Goal: Task Accomplishment & Management: Complete application form

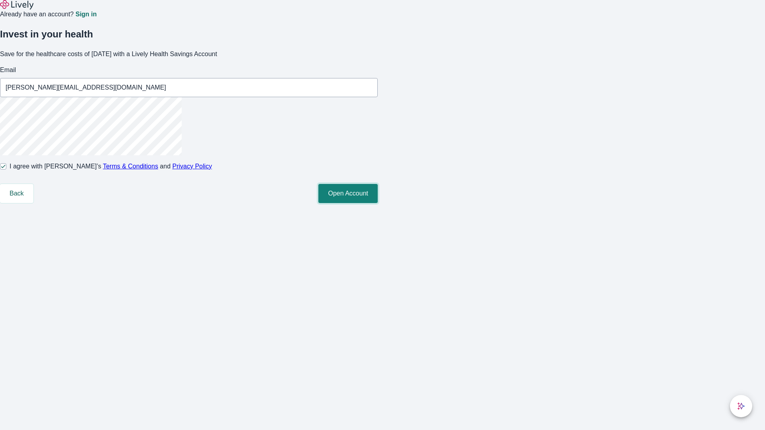
click at [378, 203] on button "Open Account" at bounding box center [347, 193] width 59 height 19
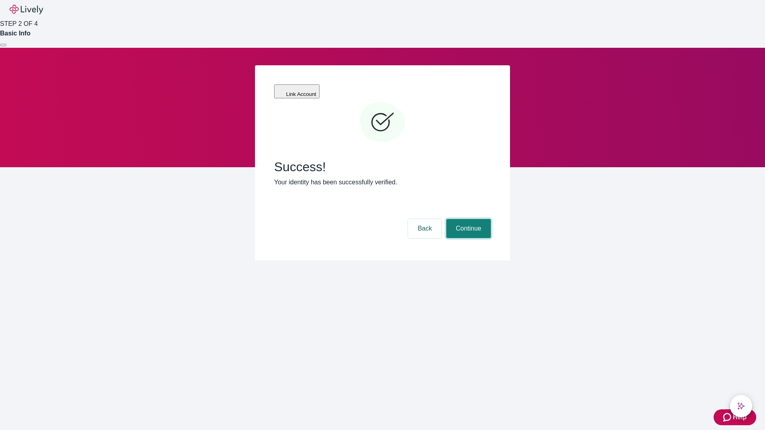
click at [468, 219] on button "Continue" at bounding box center [468, 228] width 45 height 19
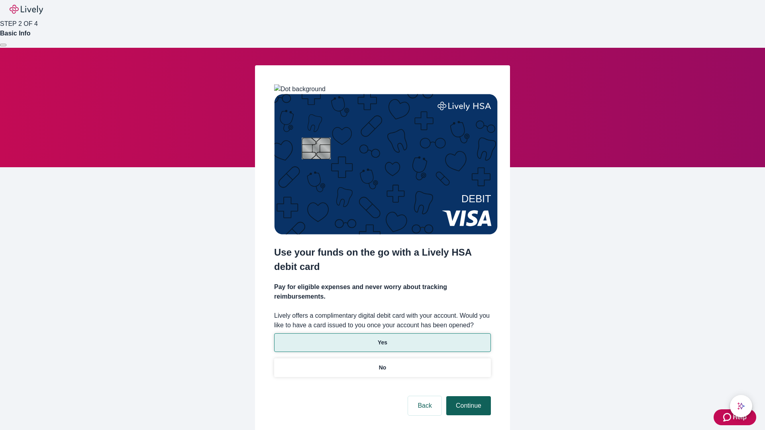
click at [382, 364] on p "No" at bounding box center [383, 368] width 8 height 8
click at [468, 397] on button "Continue" at bounding box center [468, 406] width 45 height 19
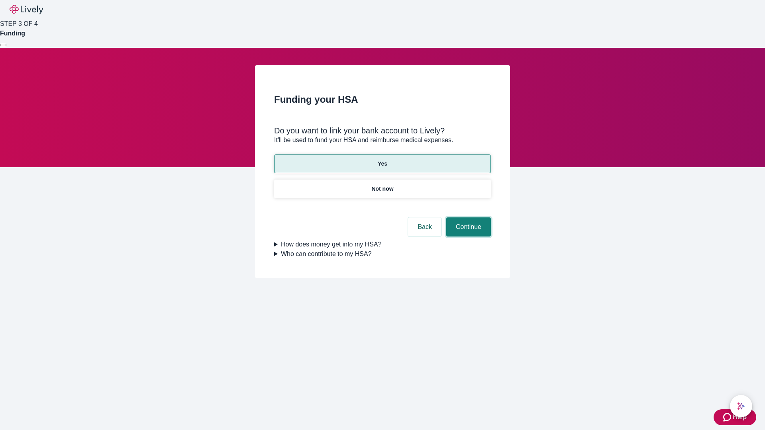
click at [468, 218] on button "Continue" at bounding box center [468, 227] width 45 height 19
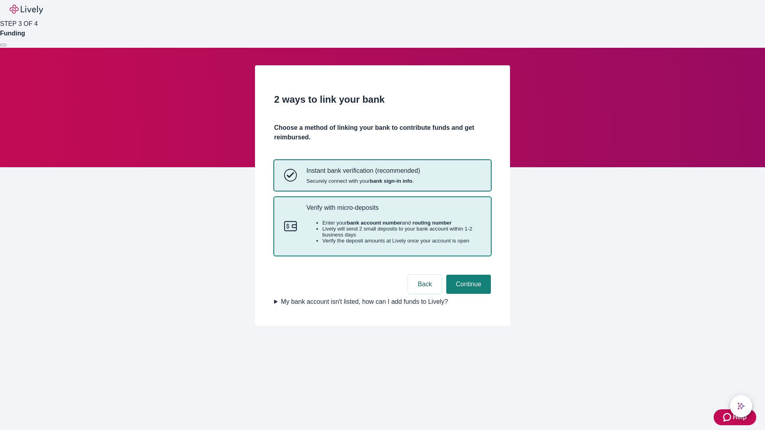
click at [393, 212] on p "Verify with micro-deposits" at bounding box center [394, 208] width 175 height 8
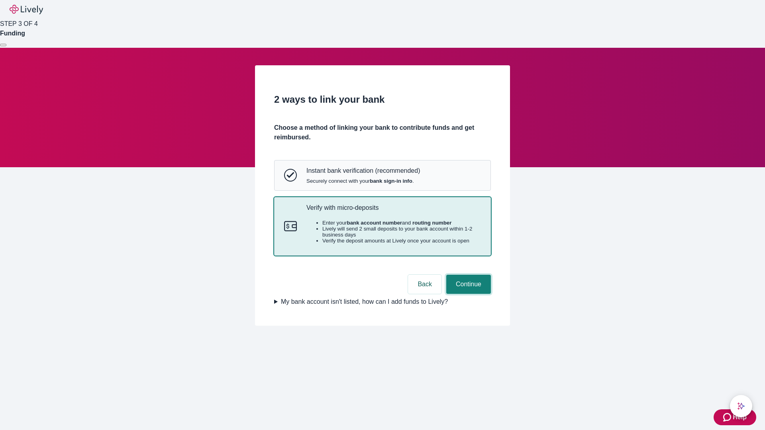
click at [468, 294] on button "Continue" at bounding box center [468, 284] width 45 height 19
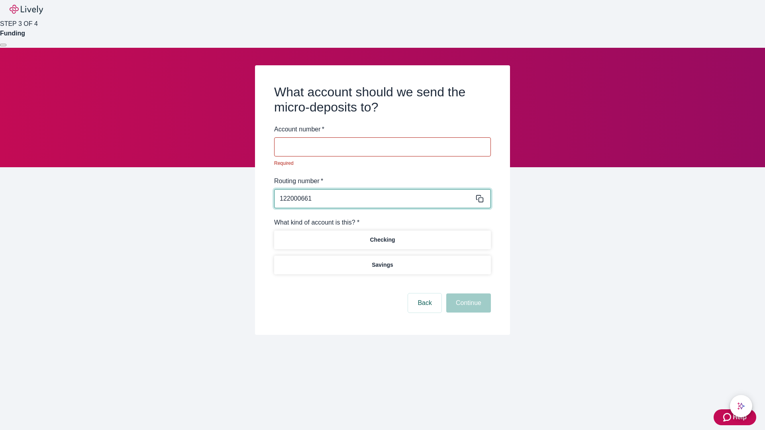
type input "122000661"
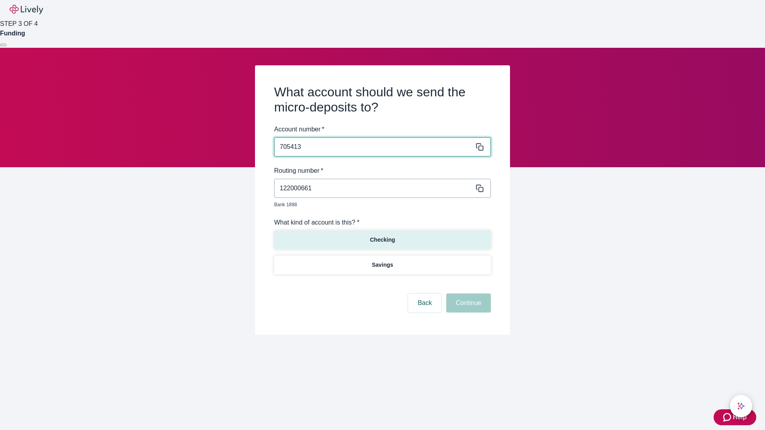
type input "705413"
click at [382, 236] on p "Checking" at bounding box center [382, 240] width 25 height 8
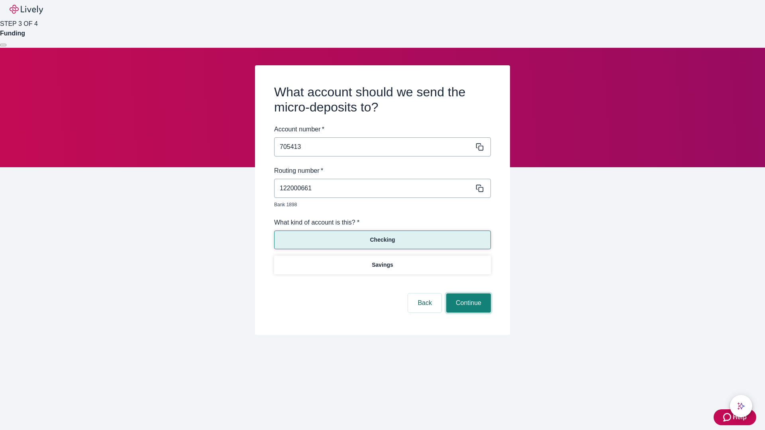
click at [468, 294] on button "Continue" at bounding box center [468, 303] width 45 height 19
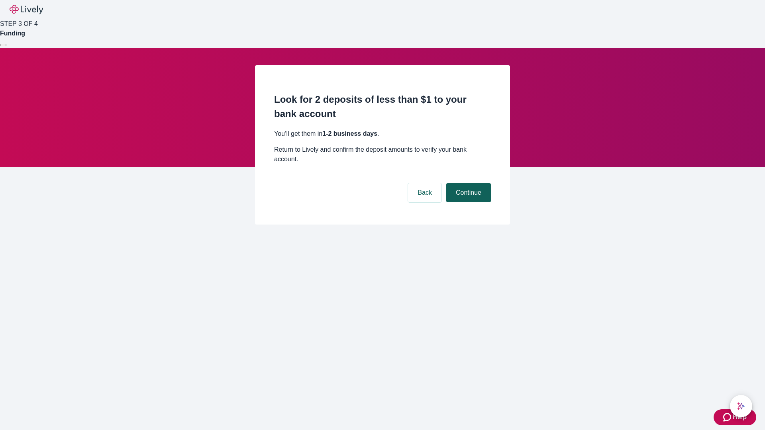
click at [468, 183] on button "Continue" at bounding box center [468, 192] width 45 height 19
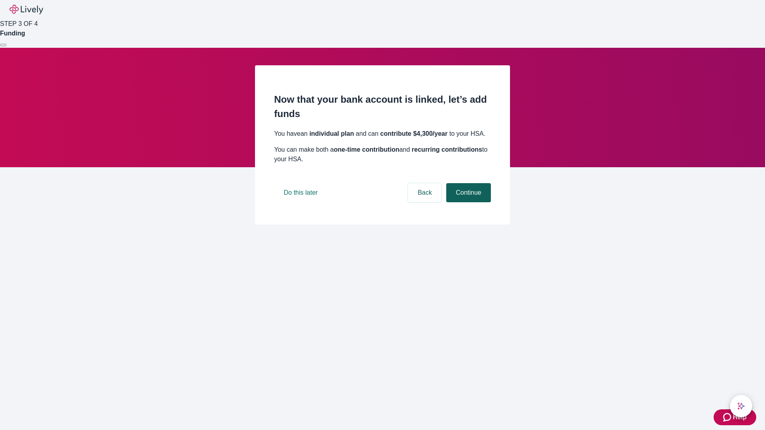
click at [468, 202] on button "Continue" at bounding box center [468, 192] width 45 height 19
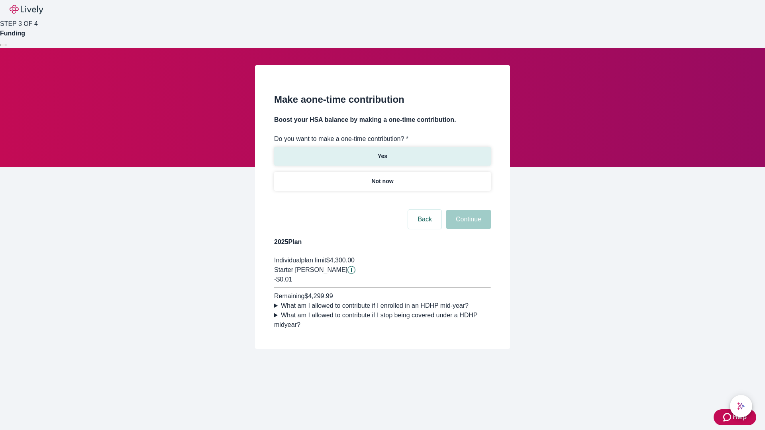
click at [382, 152] on p "Yes" at bounding box center [383, 156] width 10 height 8
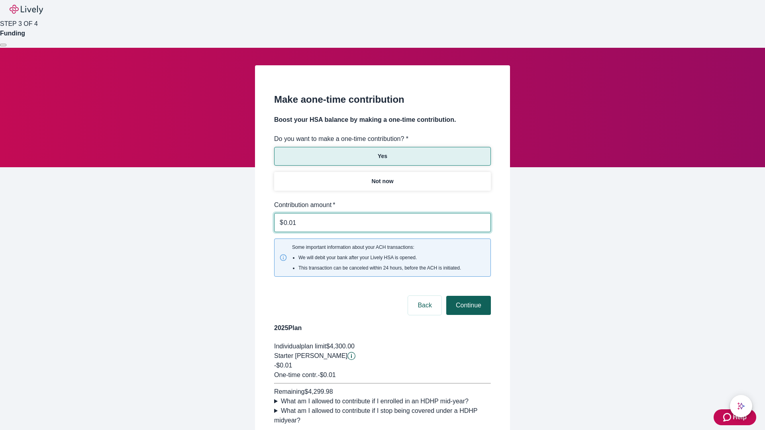
type input "0.01"
click at [468, 296] on button "Continue" at bounding box center [468, 305] width 45 height 19
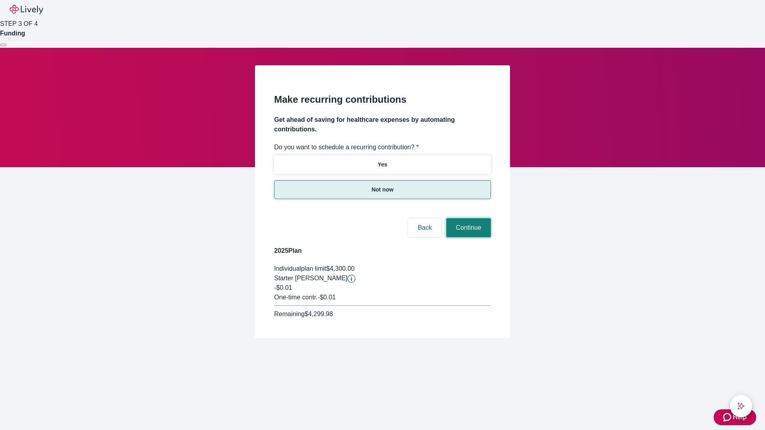
click at [468, 218] on button "Continue" at bounding box center [468, 227] width 45 height 19
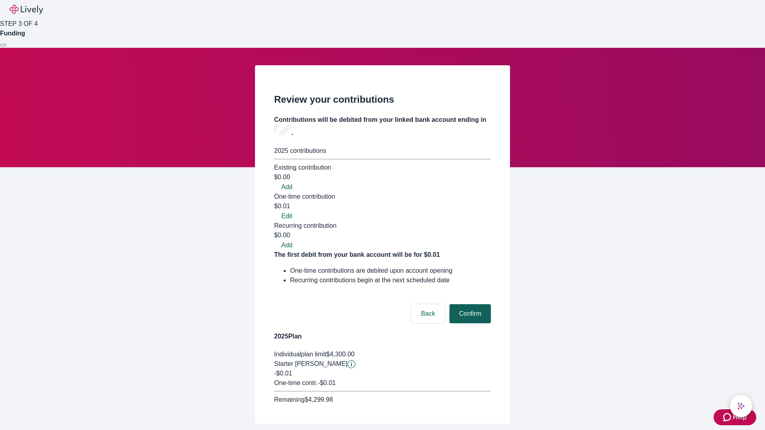
click at [469, 305] on button "Confirm" at bounding box center [470, 314] width 41 height 19
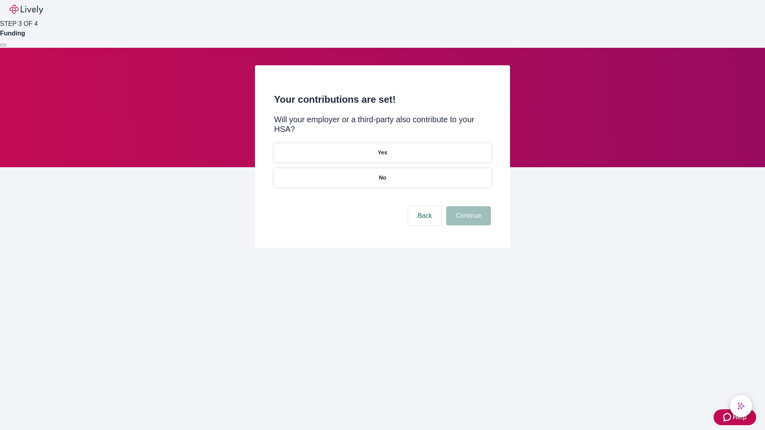
click at [382, 174] on p "No" at bounding box center [383, 178] width 8 height 8
click at [468, 206] on button "Continue" at bounding box center [468, 215] width 45 height 19
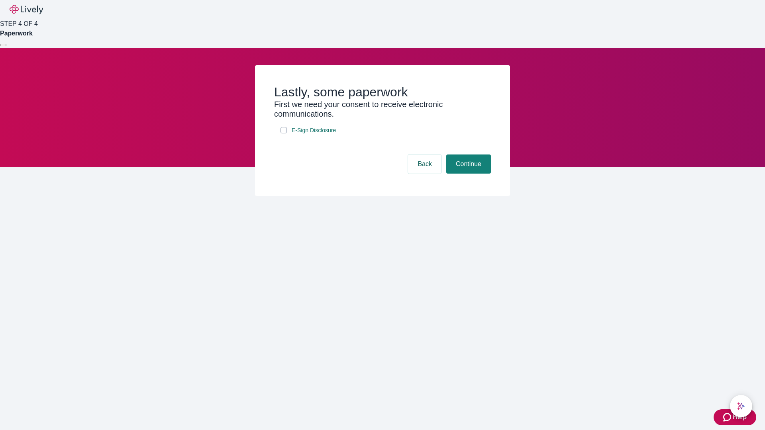
click at [284, 134] on input "E-Sign Disclosure" at bounding box center [284, 130] width 6 height 6
checkbox input "true"
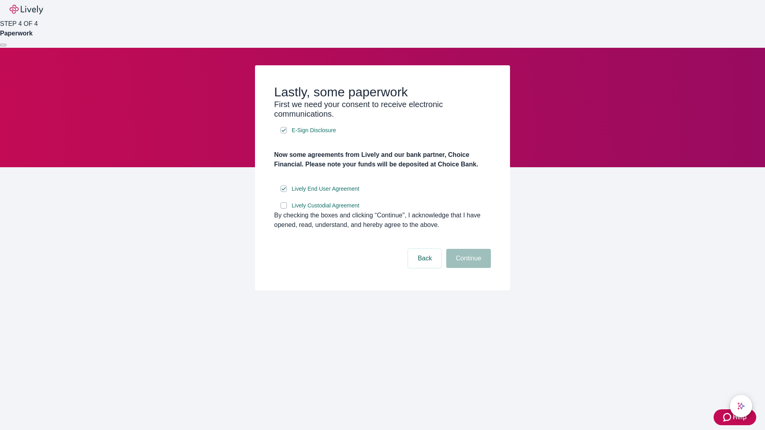
click at [284, 209] on input "Lively Custodial Agreement" at bounding box center [284, 205] width 6 height 6
checkbox input "true"
click at [468, 268] on button "Continue" at bounding box center [468, 258] width 45 height 19
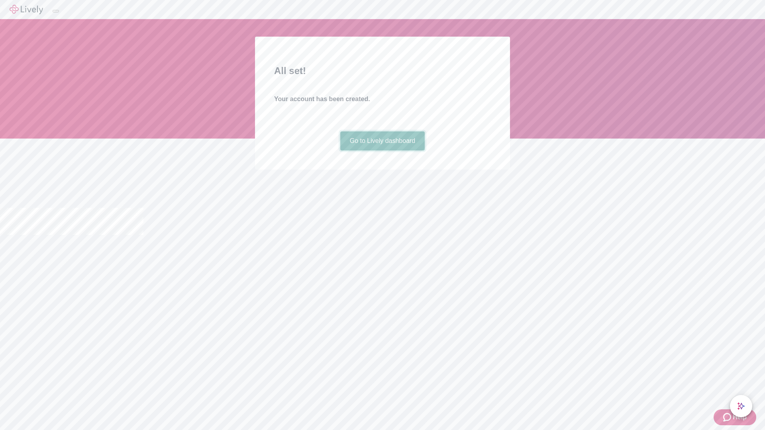
click at [382, 151] on link "Go to Lively dashboard" at bounding box center [382, 141] width 85 height 19
